Goal: Information Seeking & Learning: Check status

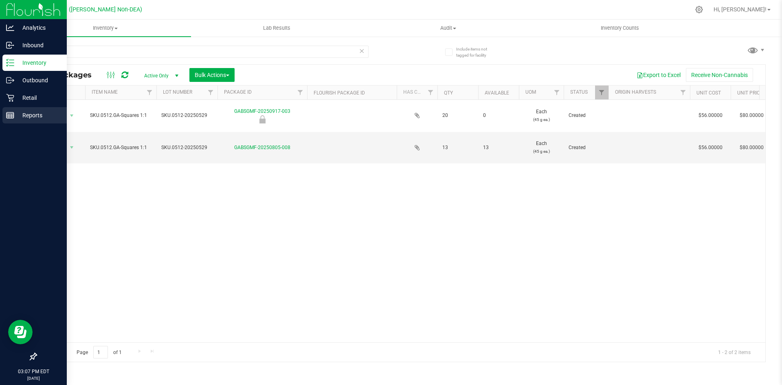
click at [17, 117] on p "Reports" at bounding box center [38, 115] width 49 height 10
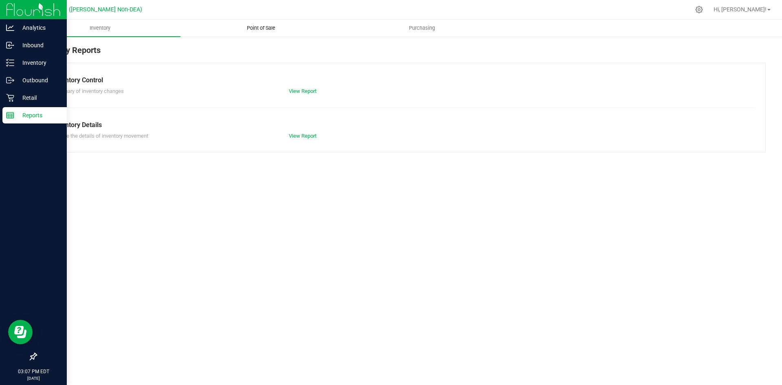
click at [275, 26] on span "Point of Sale" at bounding box center [261, 27] width 51 height 7
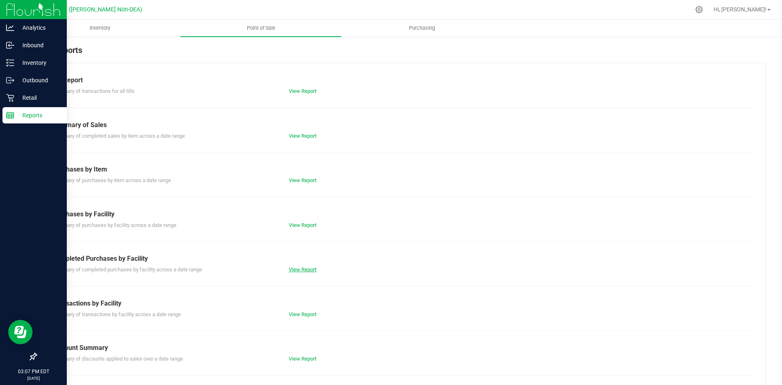
click at [299, 268] on link "View Report" at bounding box center [303, 270] width 28 height 6
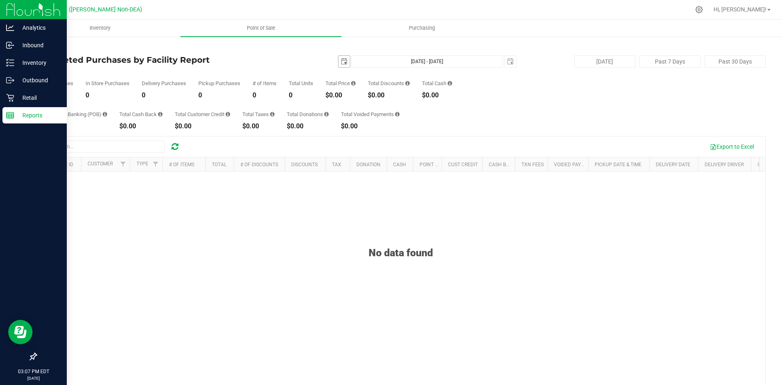
click at [341, 64] on span "select" at bounding box center [344, 61] width 7 height 7
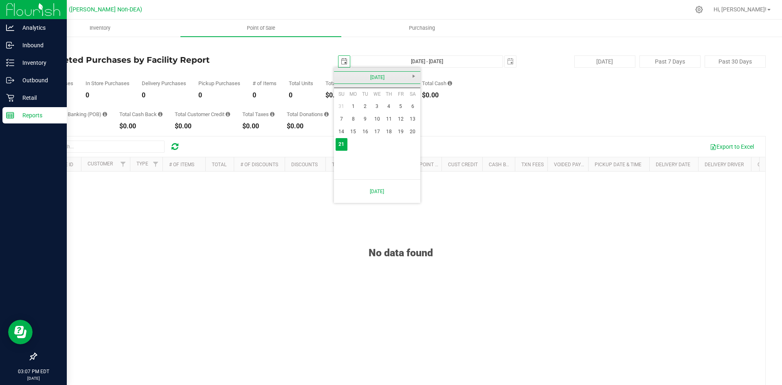
click at [340, 75] on link "[DATE]" at bounding box center [378, 77] width 88 height 13
click at [406, 119] on link "Aug" at bounding box center [408, 122] width 21 height 21
click at [399, 106] on link "1" at bounding box center [401, 106] width 12 height 13
type input "[DATE]"
type input "[DATE] - [DATE]"
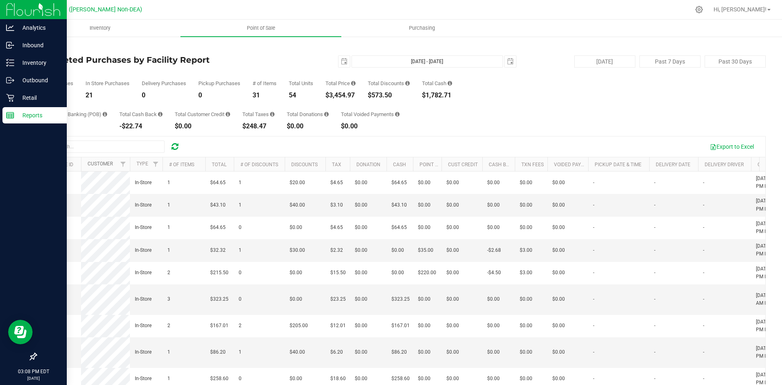
click at [107, 162] on link "Customer" at bounding box center [100, 164] width 25 height 6
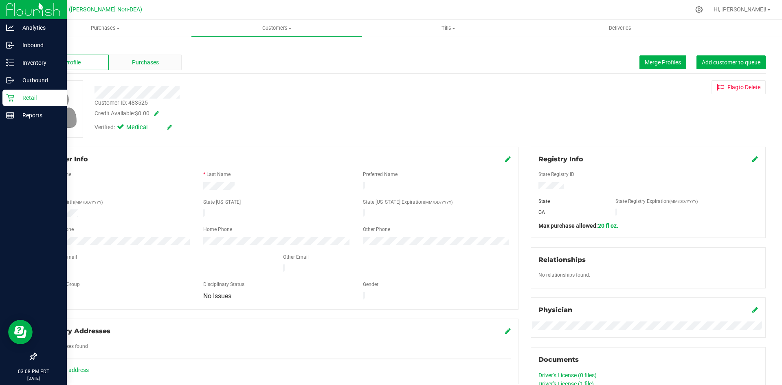
click at [157, 61] on span "Purchases" at bounding box center [145, 62] width 27 height 9
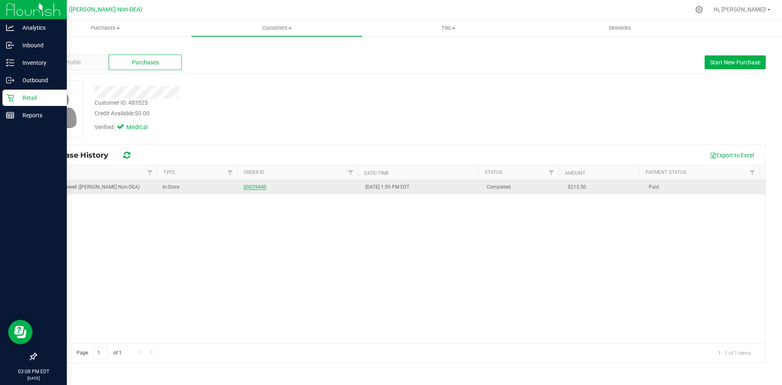
click at [258, 184] on link "00029440" at bounding box center [255, 187] width 23 height 6
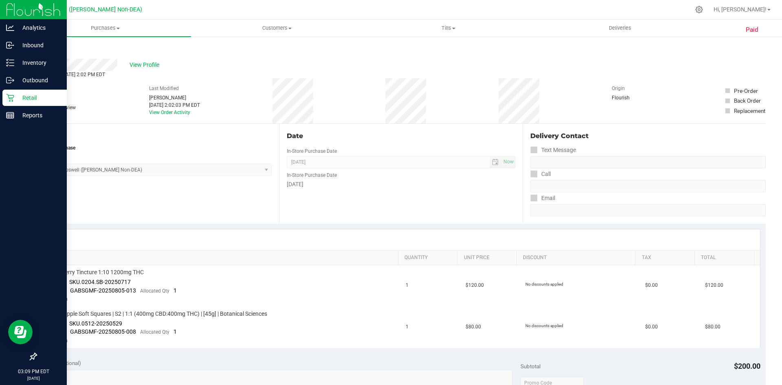
click at [34, 96] on p "Retail" at bounding box center [38, 98] width 49 height 10
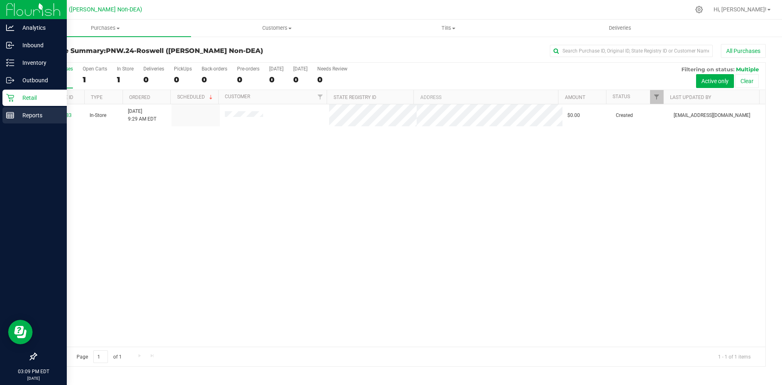
click at [30, 114] on p "Reports" at bounding box center [38, 115] width 49 height 10
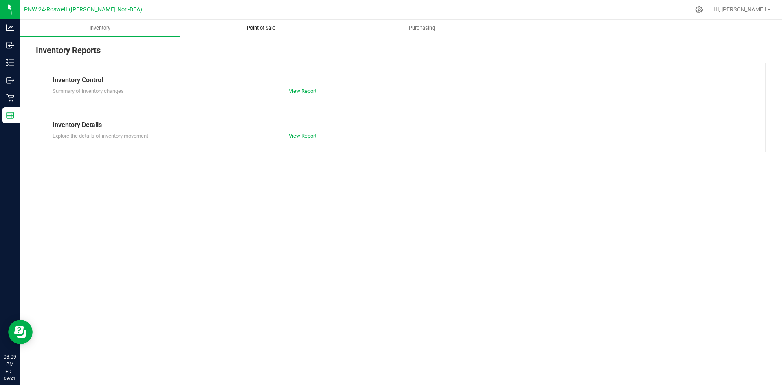
click at [264, 29] on span "Point of Sale" at bounding box center [261, 27] width 51 height 7
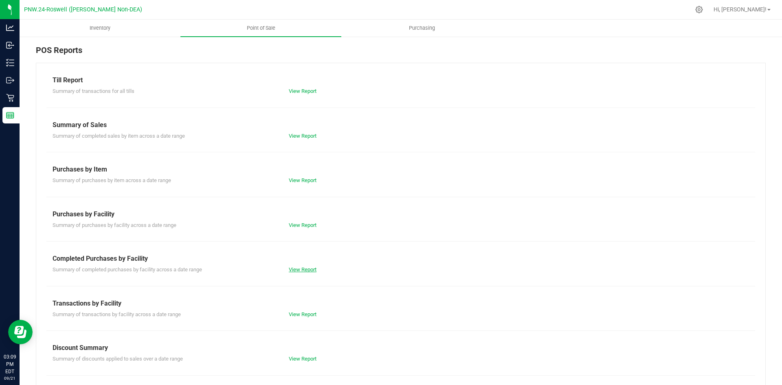
click at [307, 267] on link "View Report" at bounding box center [303, 270] width 28 height 6
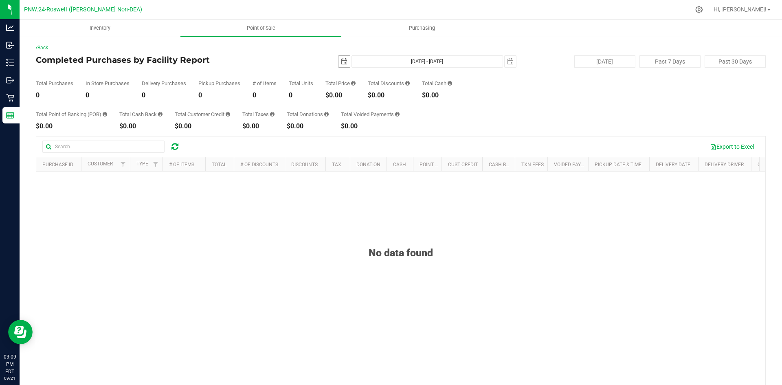
click at [341, 62] on span "select" at bounding box center [344, 61] width 7 height 7
click at [357, 104] on link "1" at bounding box center [354, 106] width 12 height 13
type input "[DATE]"
type input "[DATE] - [DATE]"
